Goal: Task Accomplishment & Management: Use online tool/utility

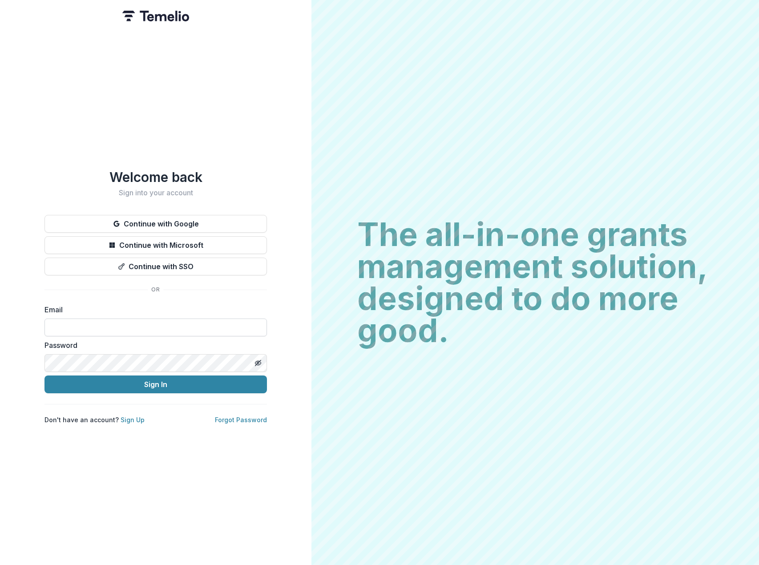
click at [129, 325] on input at bounding box center [155, 327] width 222 height 18
click at [121, 321] on input at bounding box center [155, 327] width 222 height 18
type input "**********"
click at [117, 385] on button "Sign In" at bounding box center [155, 384] width 222 height 18
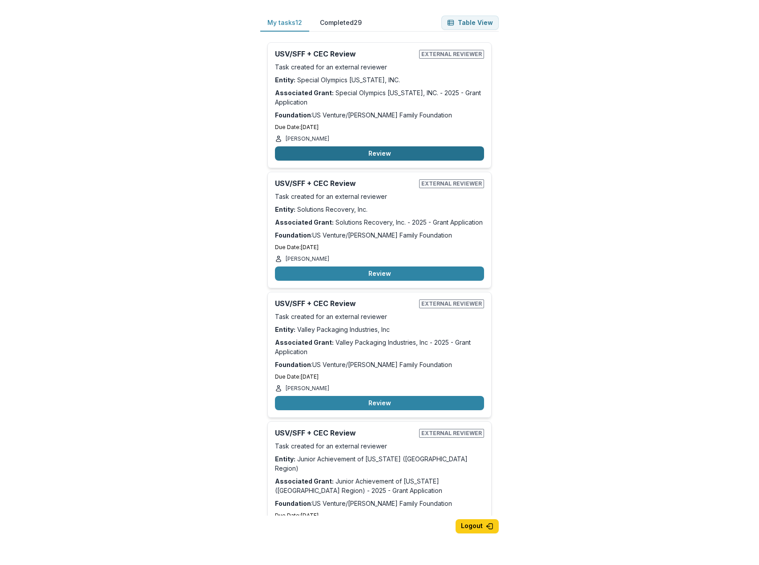
click at [392, 152] on button "Review" at bounding box center [379, 153] width 209 height 14
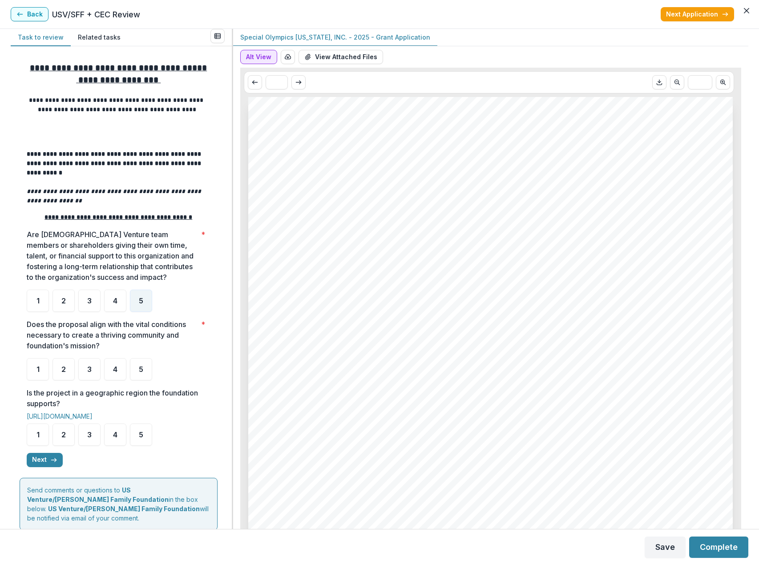
click at [259, 52] on button "Alt View" at bounding box center [258, 57] width 37 height 14
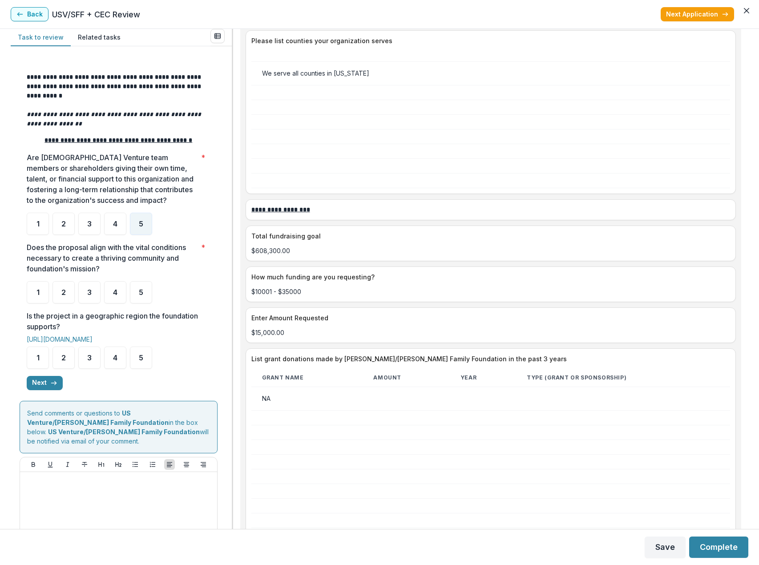
scroll to position [89, 0]
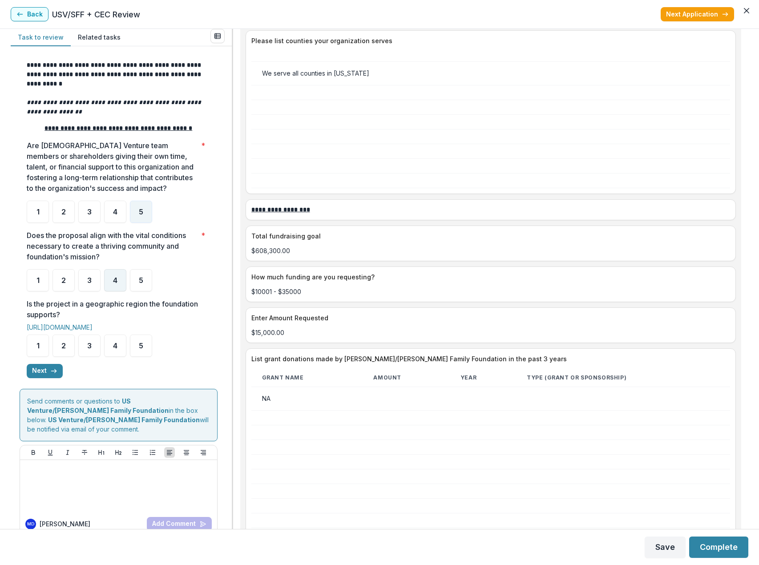
click at [115, 279] on span "4" at bounding box center [115, 280] width 4 height 7
click at [140, 347] on span "5" at bounding box center [141, 345] width 4 height 7
click at [49, 371] on button "Next" at bounding box center [45, 371] width 36 height 14
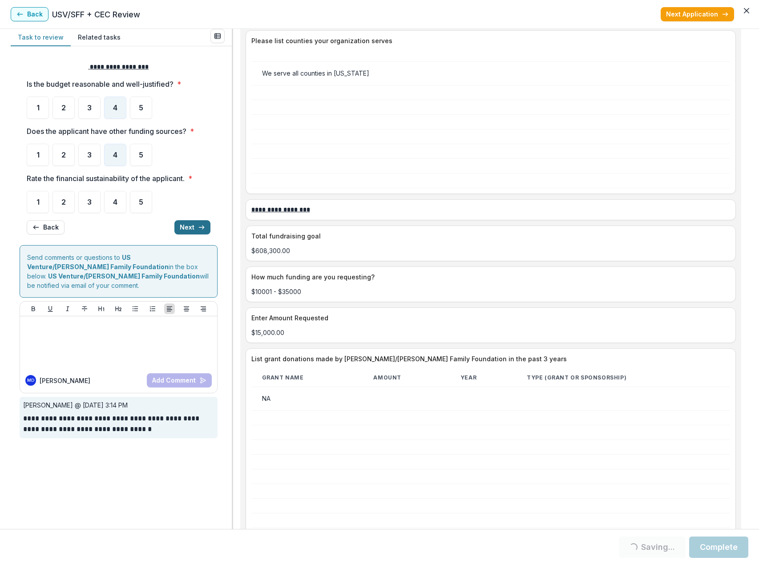
scroll to position [0, 0]
click at [110, 202] on div "4" at bounding box center [115, 202] width 22 height 22
click at [194, 229] on button "Next" at bounding box center [192, 227] width 36 height 14
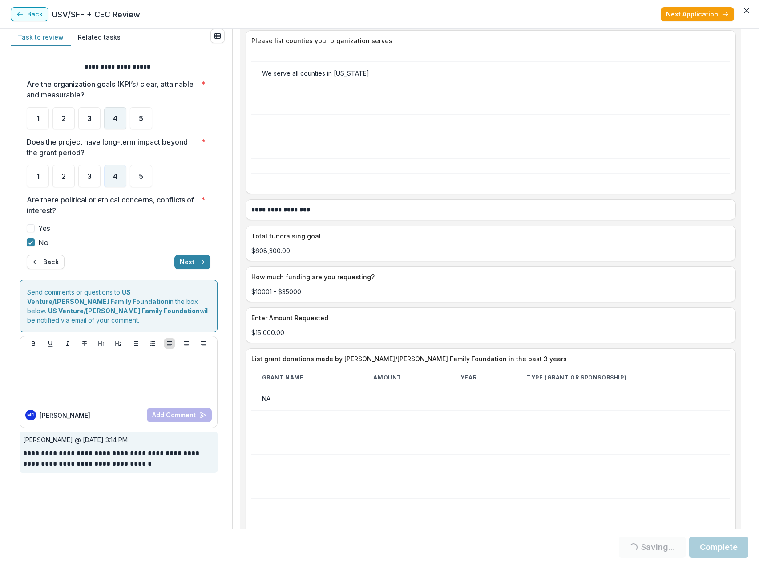
click at [124, 120] on div "4" at bounding box center [115, 118] width 22 height 22
click at [188, 263] on button "Next" at bounding box center [192, 262] width 36 height 14
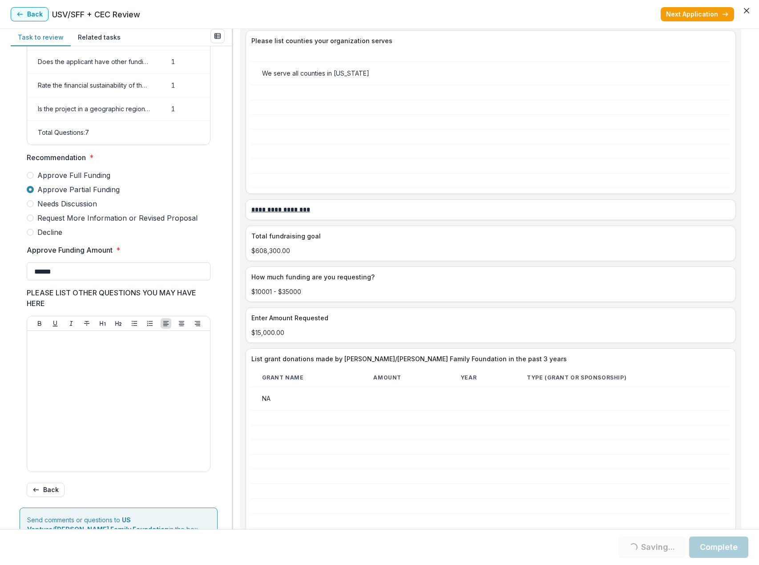
scroll to position [233, 0]
